Goal: Obtain resource: Obtain resource

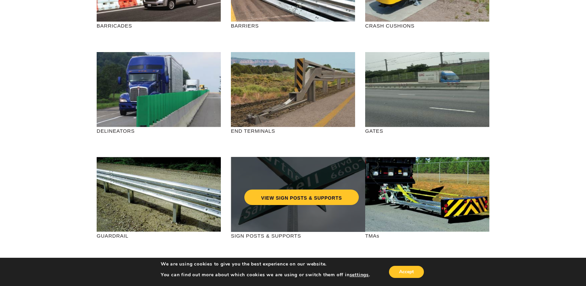
scroll to position [67, 0]
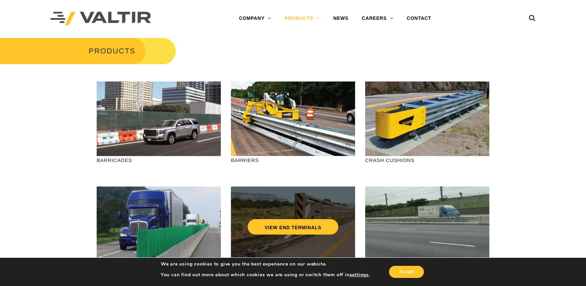
scroll to position [101, 0]
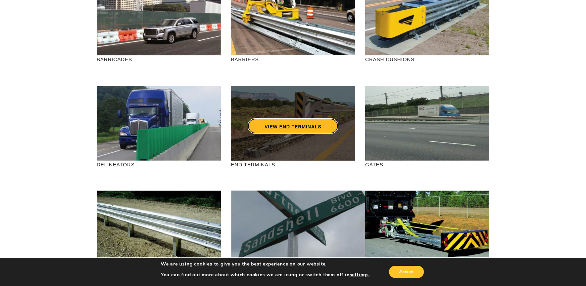
click at [288, 127] on link "VIEW END TERMINALS" at bounding box center [293, 125] width 90 height 15
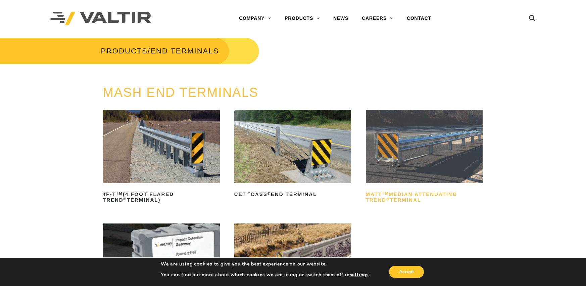
click at [397, 195] on h2 "MATT TM Median Attenuating TREND ® Terminal" at bounding box center [424, 197] width 117 height 16
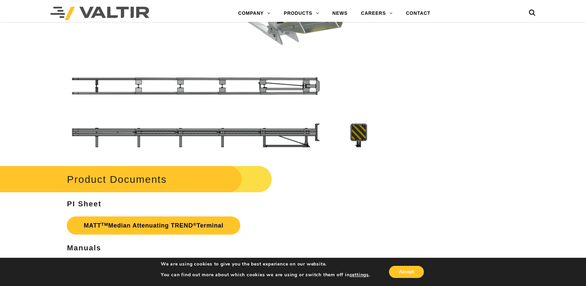
scroll to position [2317, 0]
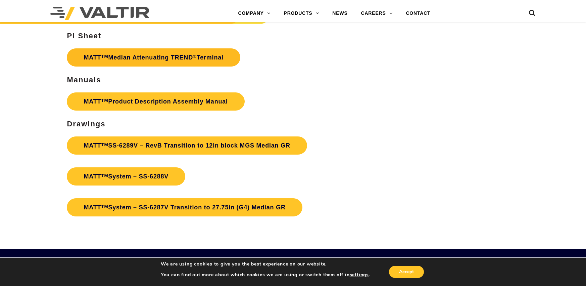
click at [141, 58] on link "MATT TM Median Attenuating TREND ® Terminal" at bounding box center [153, 57] width 173 height 18
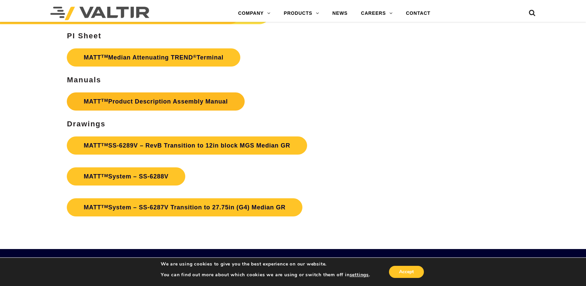
click at [144, 103] on link "MATT TM Product Description Assembly Manual" at bounding box center [156, 101] width 178 height 18
